Goal: Information Seeking & Learning: Understand process/instructions

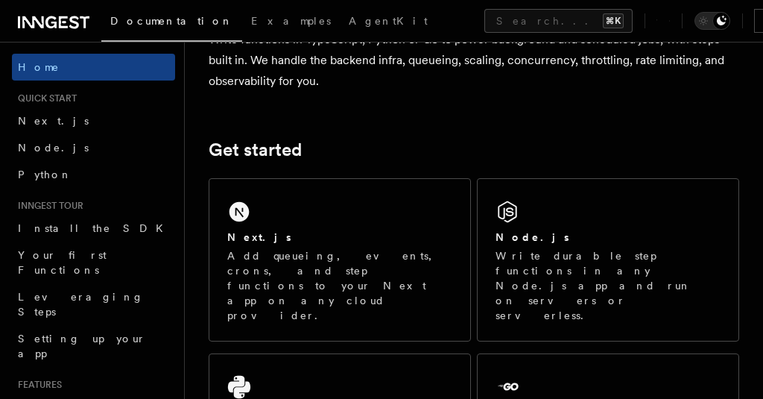
scroll to position [157, 0]
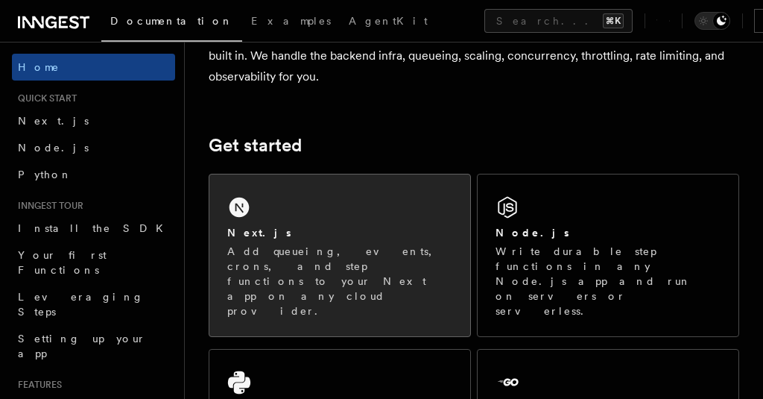
click at [312, 217] on div "Next.js Add queueing, events, crons, and step functions to your Next app on any…" at bounding box center [339, 255] width 261 height 162
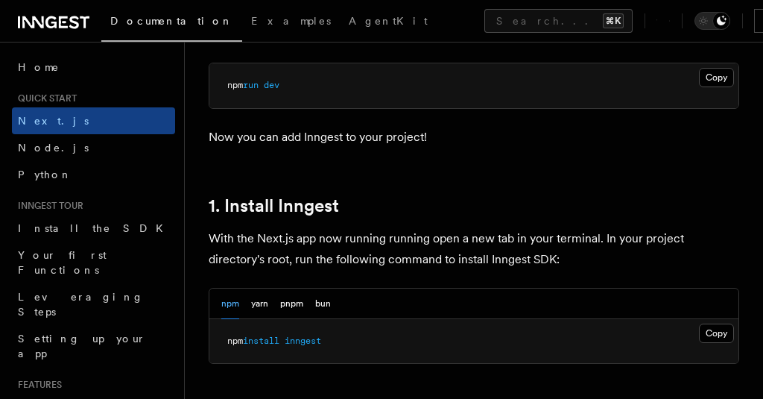
scroll to position [741, 0]
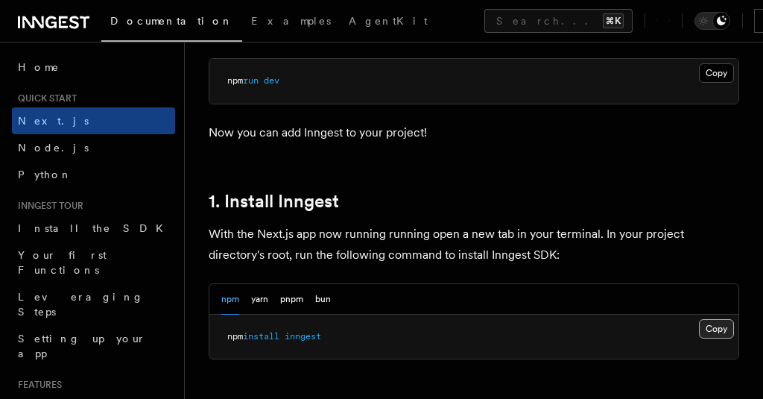
click at [715, 319] on button "Copy Copied" at bounding box center [716, 328] width 35 height 19
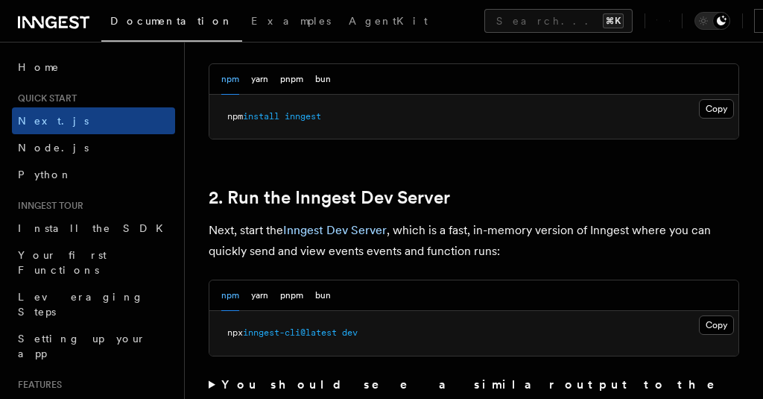
scroll to position [981, 0]
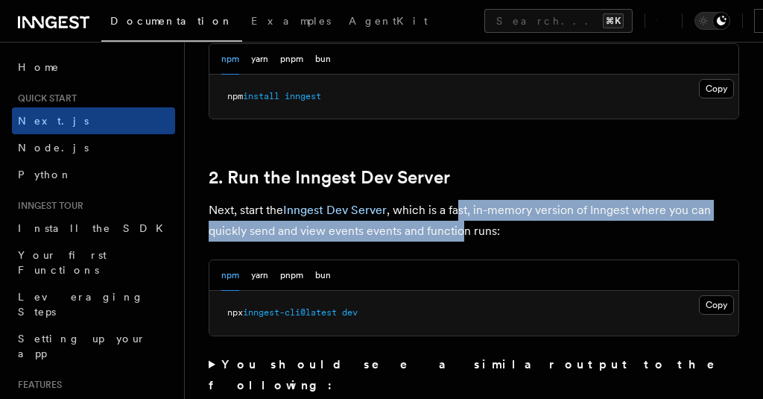
click at [461, 200] on p "Next, start the Inngest Dev Server , which is a fast, in-memory version of Inng…" at bounding box center [474, 221] width 531 height 42
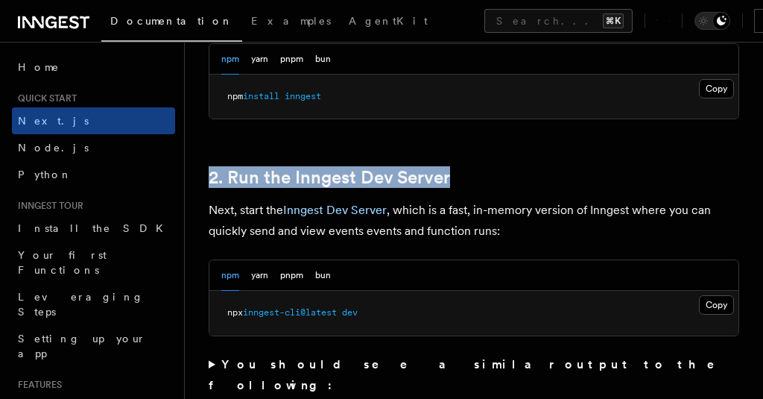
drag, startPoint x: 312, startPoint y: 162, endPoint x: 201, endPoint y: 165, distance: 111.1
copy link "2. Run the Inngest Dev Server"
click at [713, 295] on button "Copy Copied" at bounding box center [716, 304] width 35 height 19
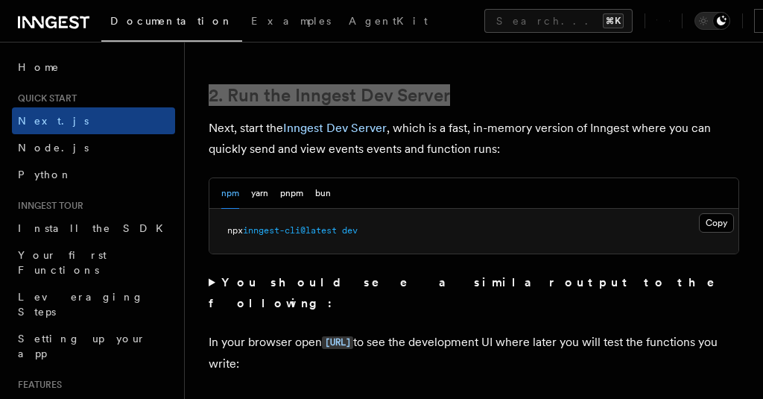
scroll to position [1063, 0]
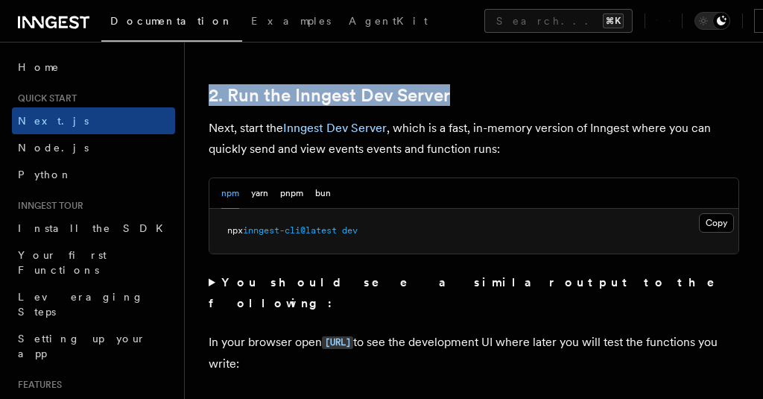
drag, startPoint x: 294, startPoint y: 320, endPoint x: 209, endPoint y: 300, distance: 87.3
click at [209, 332] on p "In your browser open [URL] to see the development UI where later you will test …" at bounding box center [474, 353] width 531 height 42
copy p "In your browser open [URL] to see the development UI where later you will test …"
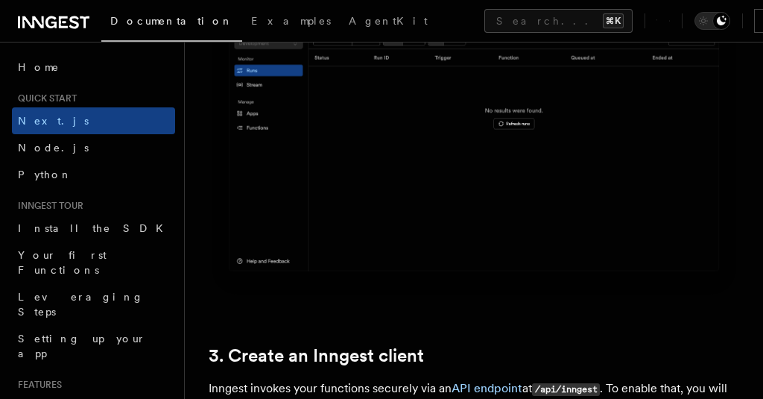
scroll to position [1504, 0]
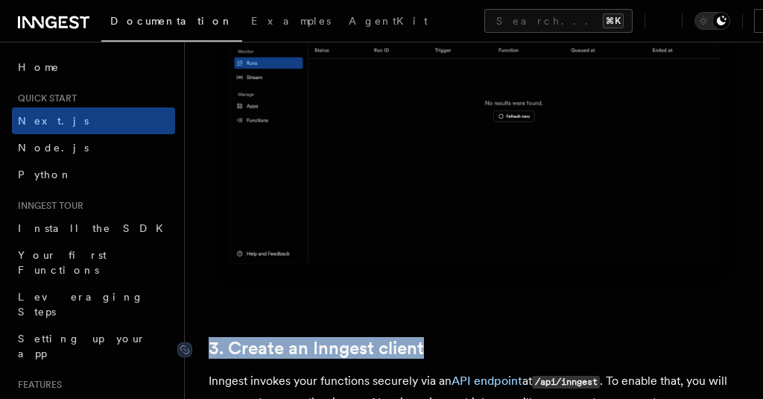
drag, startPoint x: 429, startPoint y: 306, endPoint x: 208, endPoint y: 307, distance: 220.6
click at [209, 338] on h2 "3. Create an Inngest client" at bounding box center [474, 348] width 531 height 21
copy link "3. Create an Inngest client"
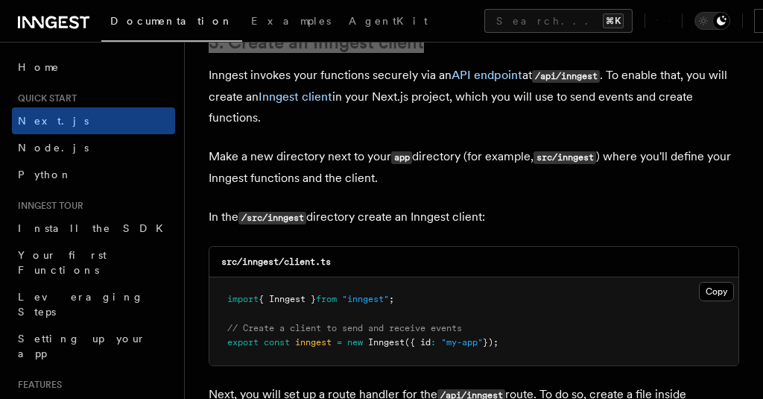
scroll to position [1811, 0]
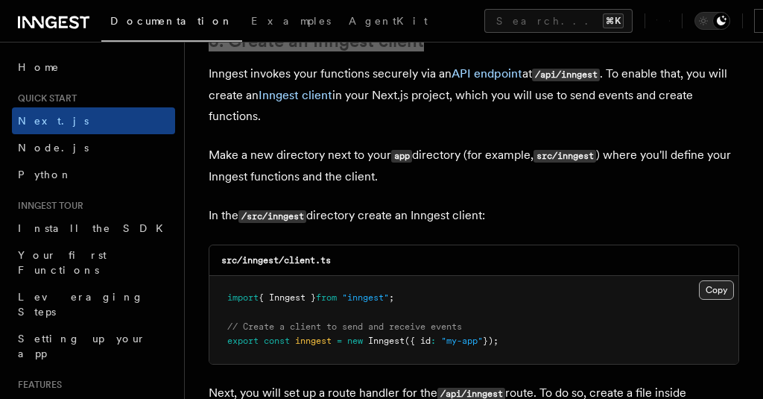
click at [713, 280] on button "Copy Copied" at bounding box center [716, 289] width 35 height 19
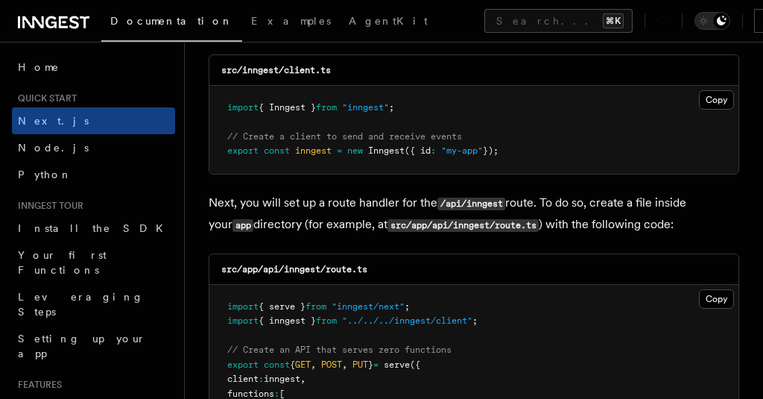
scroll to position [1986, 0]
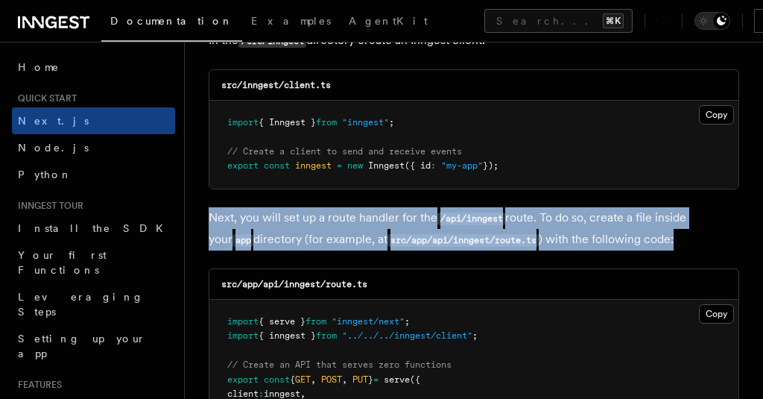
drag, startPoint x: 678, startPoint y: 195, endPoint x: 202, endPoint y: 175, distance: 476.7
copy p "Next, you will set up a route handler for the /api/inngest route. To do so, cre…"
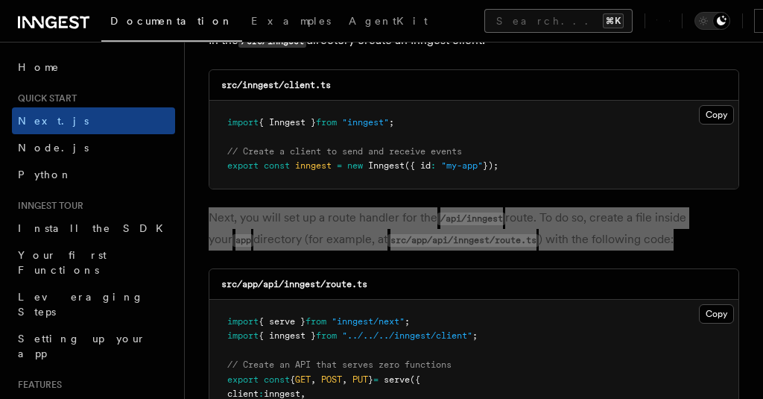
scroll to position [1994, 0]
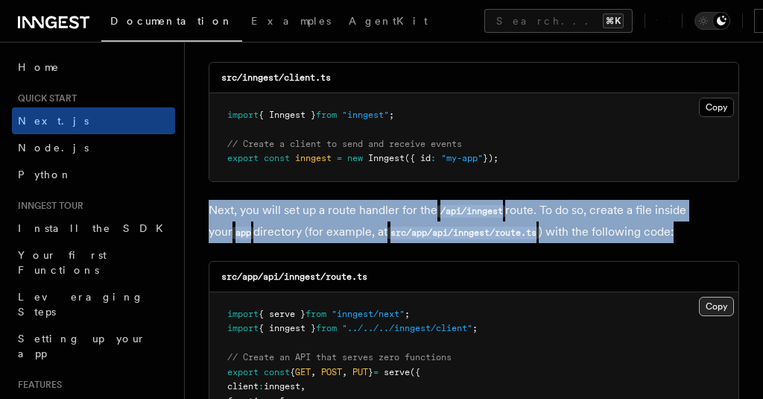
click at [715, 297] on button "Copy Copied" at bounding box center [716, 306] width 35 height 19
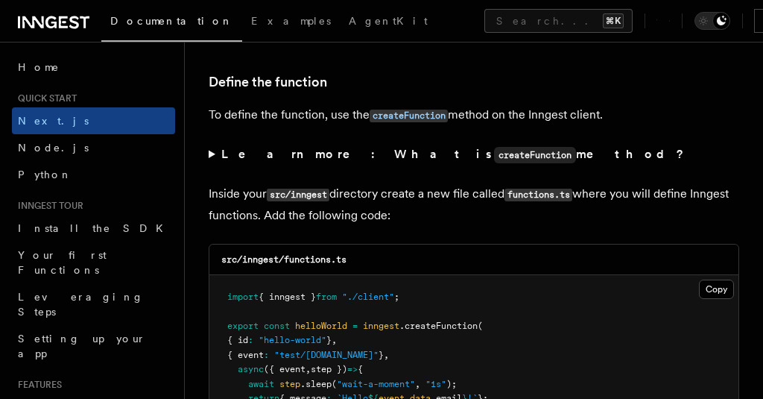
scroll to position [2582, 0]
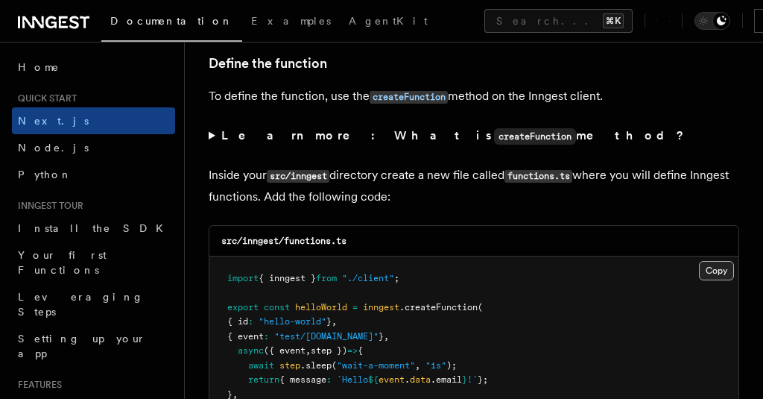
click at [714, 261] on button "Copy Copied" at bounding box center [716, 270] width 35 height 19
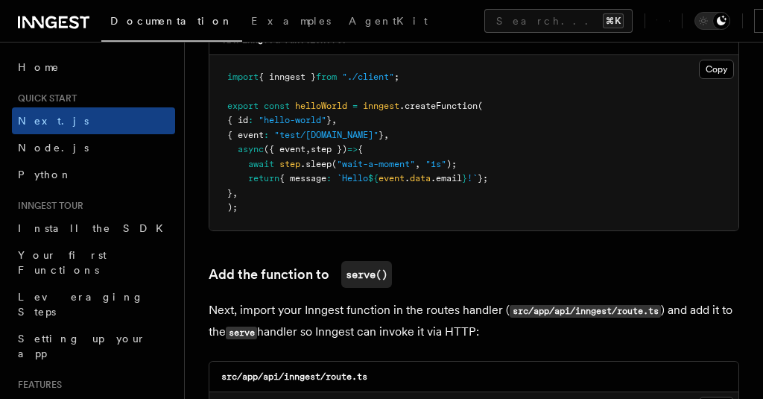
scroll to position [2788, 0]
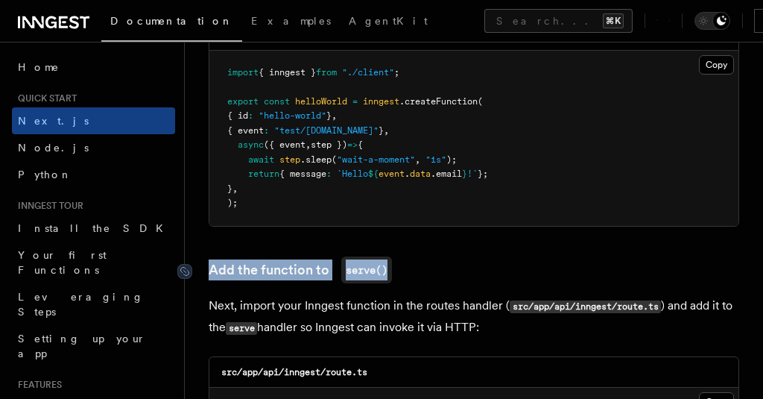
drag, startPoint x: 430, startPoint y: 222, endPoint x: 201, endPoint y: 216, distance: 228.9
click at [209, 256] on h3 "Add the function to serve()" at bounding box center [474, 269] width 531 height 27
copy link "Add the function to serve()"
